Goal: Communication & Community: Answer question/provide support

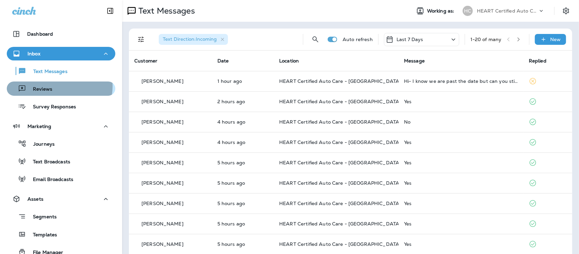
click at [51, 86] on p "Reviews" at bounding box center [39, 89] width 26 height 6
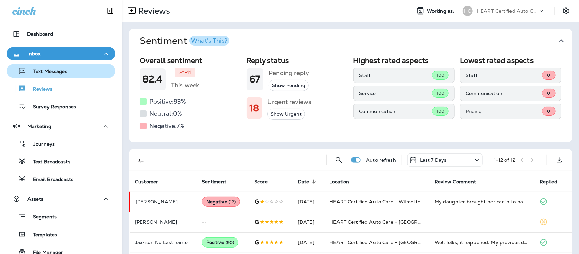
click at [60, 72] on p "Text Messages" at bounding box center [46, 71] width 41 height 6
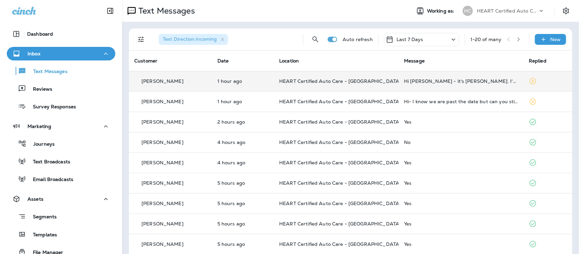
click at [410, 84] on td "Hi [PERSON_NAME] - it's [PERSON_NAME]. I'd like to take advantage of this gener…" at bounding box center [460, 81] width 125 height 20
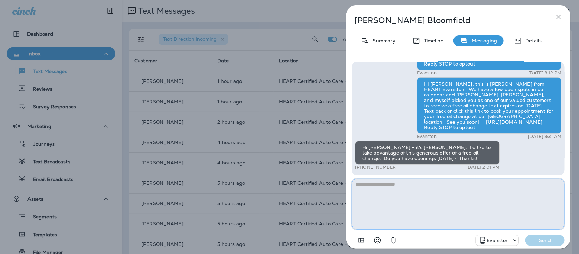
click at [384, 191] on textarea at bounding box center [458, 203] width 213 height 51
type textarea "*"
type textarea "**********"
click at [539, 241] on p "Send" at bounding box center [544, 240] width 28 height 6
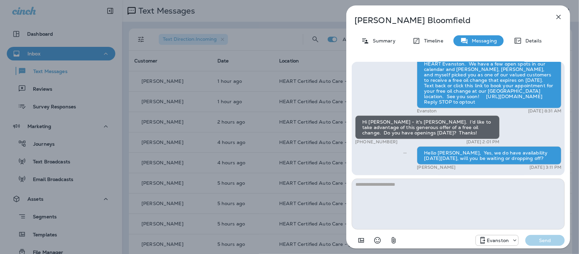
click at [555, 14] on icon "button" at bounding box center [558, 17] width 8 height 8
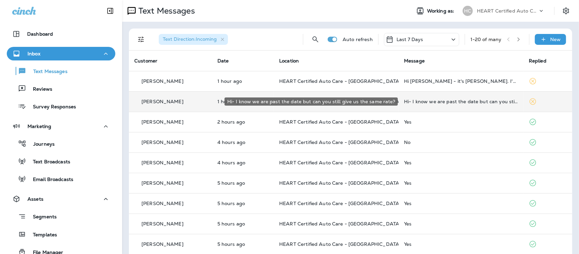
click at [429, 102] on div "Hi- I know we are past the date but can you still give us the same rate?" at bounding box center [461, 101] width 114 height 5
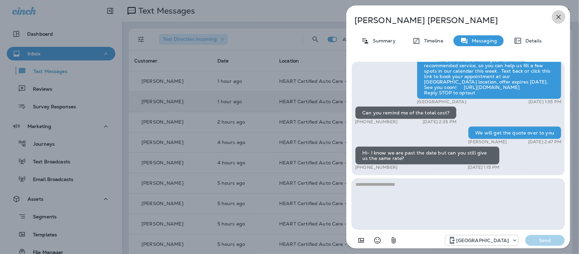
click at [560, 17] on icon "button" at bounding box center [558, 17] width 8 height 8
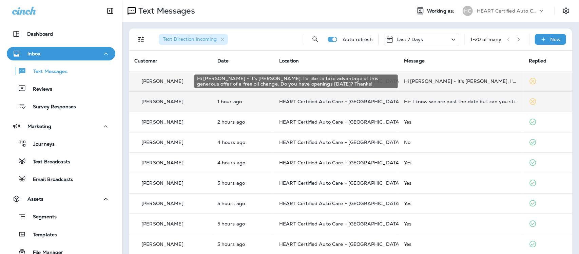
click at [449, 79] on div "Hi [PERSON_NAME] - it's [PERSON_NAME]. I'd like to take advantage of this gener…" at bounding box center [461, 80] width 114 height 5
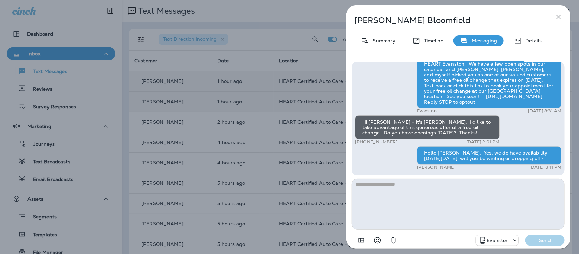
click at [559, 16] on icon "button" at bounding box center [558, 17] width 4 height 4
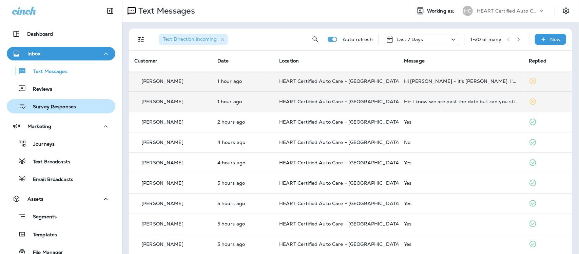
click at [49, 107] on p "Survey Responses" at bounding box center [51, 107] width 50 height 6
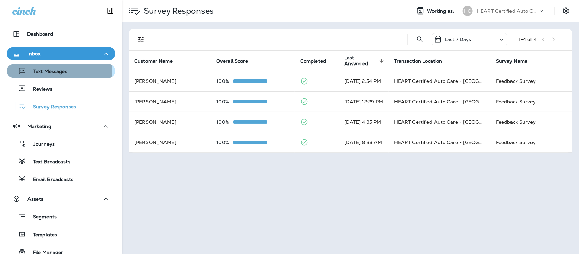
click at [39, 70] on p "Text Messages" at bounding box center [46, 71] width 41 height 6
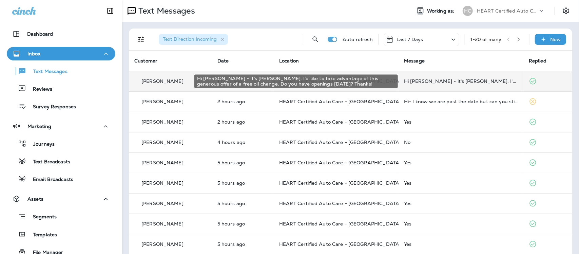
click at [443, 82] on div "Hi [PERSON_NAME] - it's [PERSON_NAME]. I'd like to take advantage of this gener…" at bounding box center [461, 80] width 114 height 5
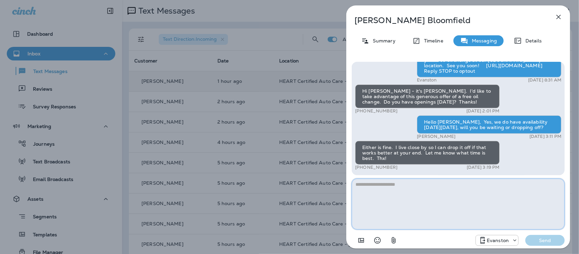
click at [403, 194] on textarea at bounding box center [458, 203] width 213 height 51
type textarea "*"
type textarea "**********"
click at [536, 244] on button "Send" at bounding box center [544, 240] width 39 height 11
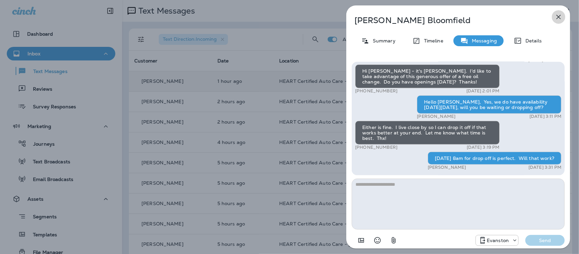
click at [560, 15] on icon "button" at bounding box center [558, 17] width 8 height 8
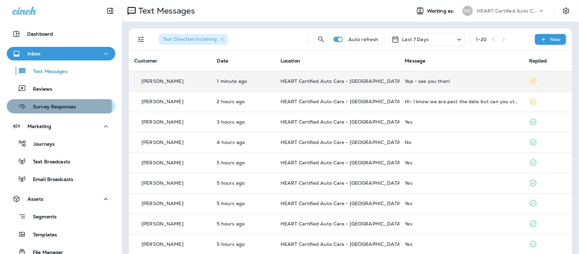
click at [41, 106] on p "Survey Responses" at bounding box center [51, 107] width 50 height 6
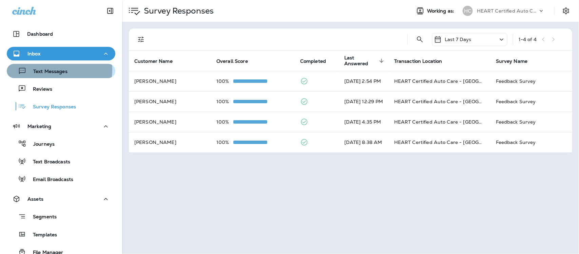
click at [47, 69] on p "Text Messages" at bounding box center [46, 71] width 41 height 6
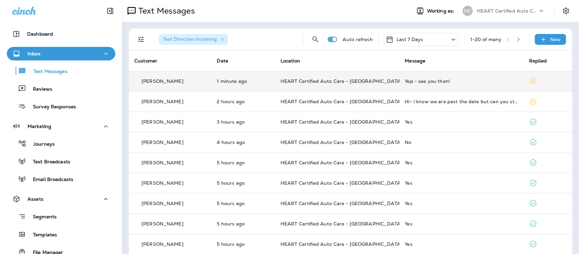
click at [426, 79] on div "Yep - see you then!" at bounding box center [462, 80] width 114 height 5
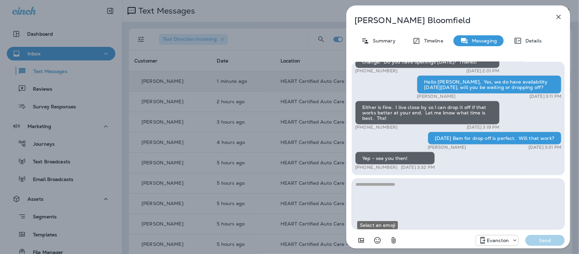
drag, startPoint x: 373, startPoint y: 239, endPoint x: 380, endPoint y: 158, distance: 81.3
click at [373, 239] on button "Select an emoji" at bounding box center [377, 240] width 14 height 14
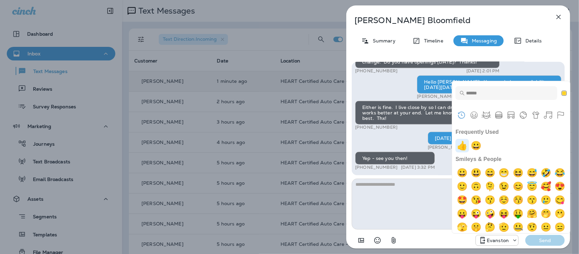
click at [463, 147] on img "+1" at bounding box center [462, 146] width 14 height 14
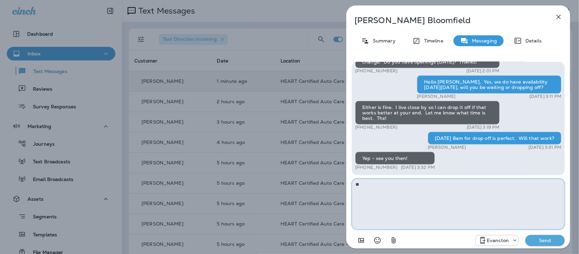
click at [398, 190] on textarea "**" at bounding box center [458, 203] width 213 height 51
type textarea "**********"
click at [559, 246] on div "Evanston Send" at bounding box center [458, 238] width 213 height 18
click at [555, 241] on p "Send" at bounding box center [544, 240] width 28 height 6
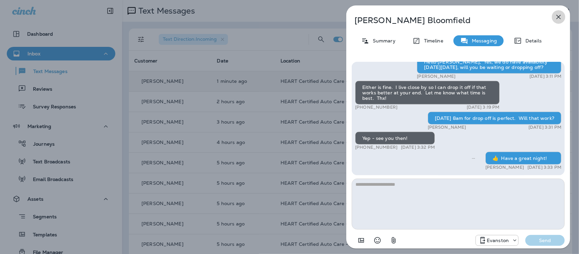
click at [558, 17] on icon "button" at bounding box center [558, 17] width 8 height 8
